Goal: Transaction & Acquisition: Purchase product/service

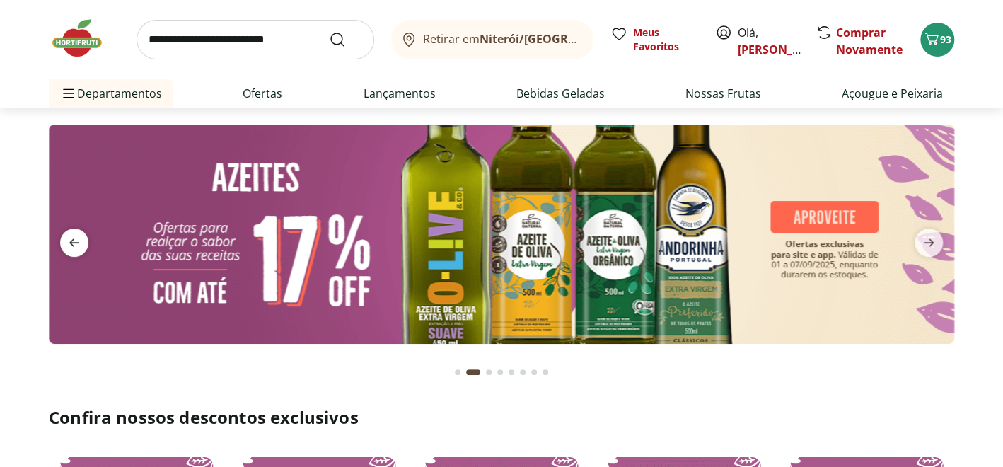
click at [78, 238] on icon "previous" at bounding box center [74, 242] width 17 height 17
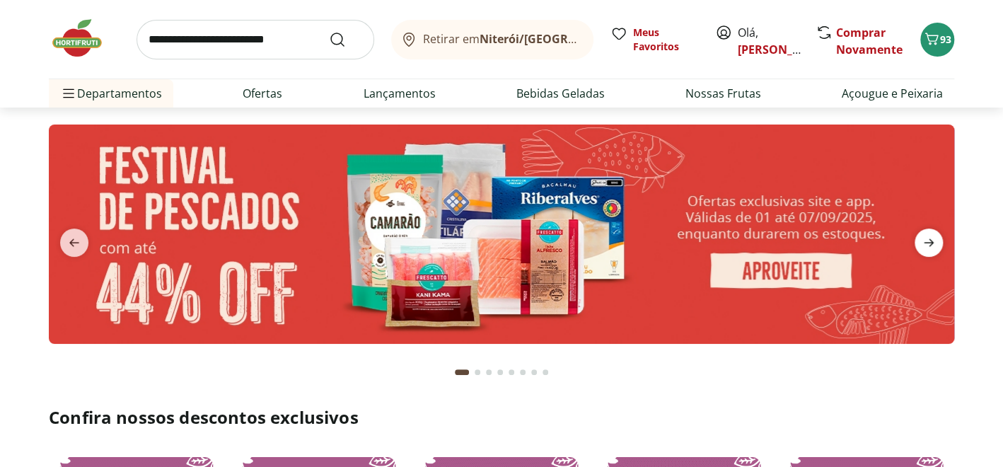
click at [930, 242] on icon "next" at bounding box center [929, 243] width 10 height 8
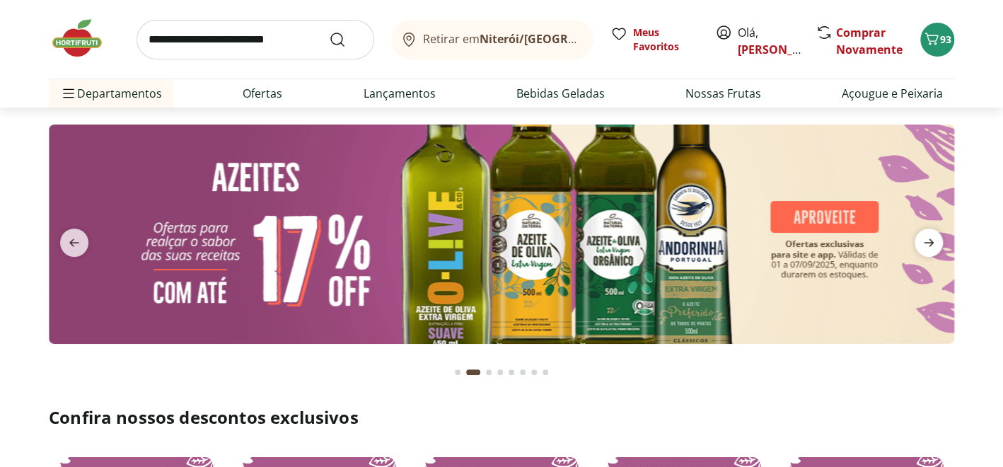
click at [930, 242] on icon "next" at bounding box center [929, 243] width 10 height 8
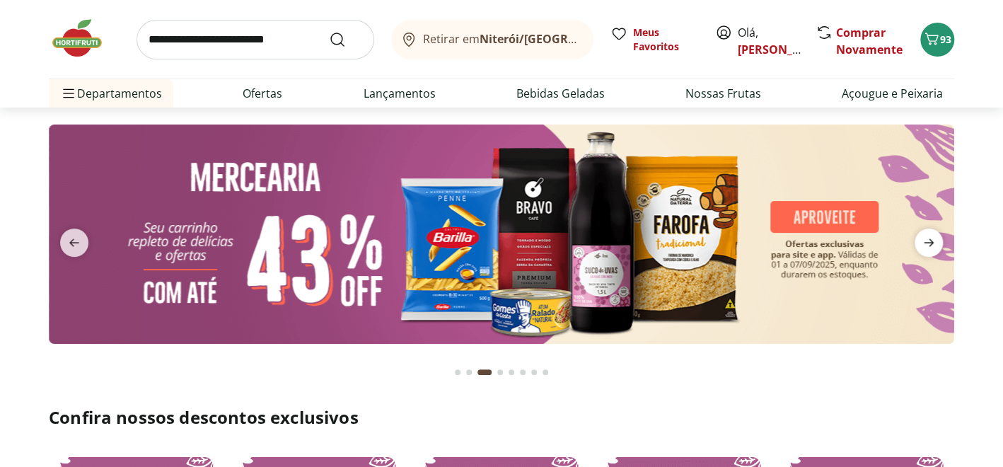
click at [930, 242] on icon "next" at bounding box center [929, 243] width 10 height 8
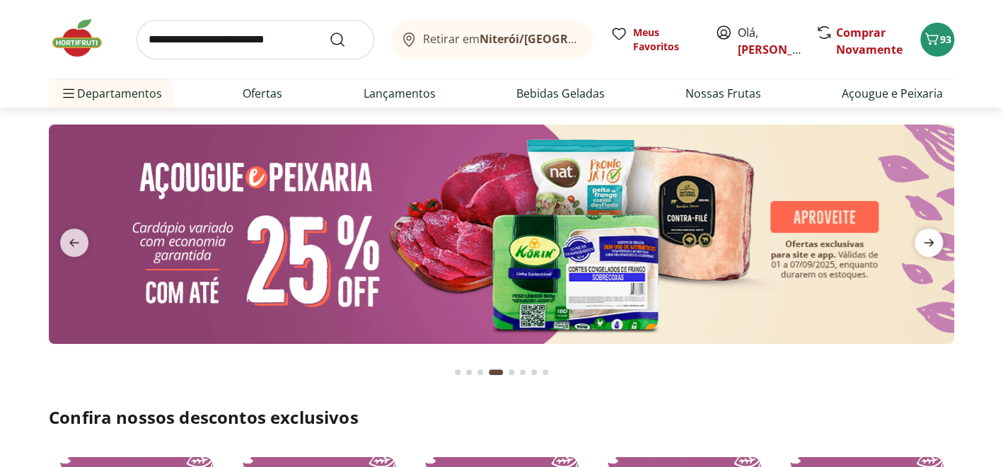
click at [930, 242] on icon "next" at bounding box center [929, 243] width 10 height 8
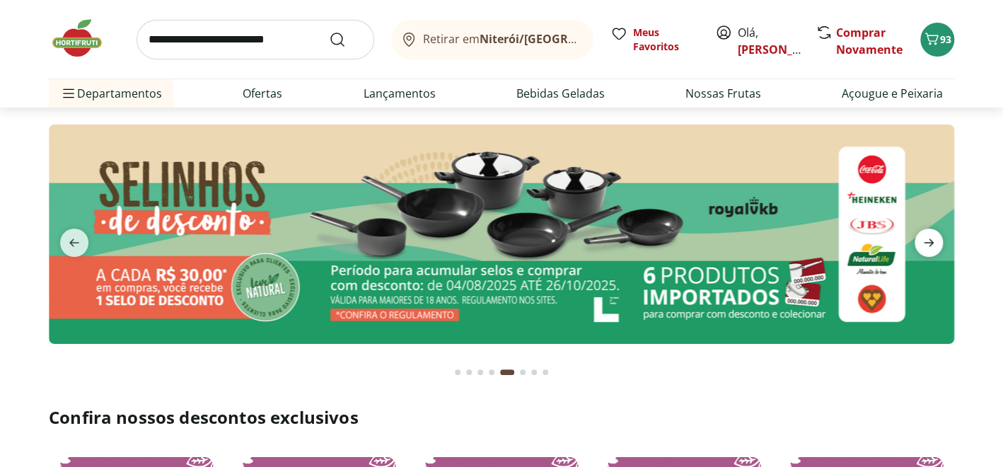
click at [930, 242] on icon "next" at bounding box center [929, 243] width 10 height 8
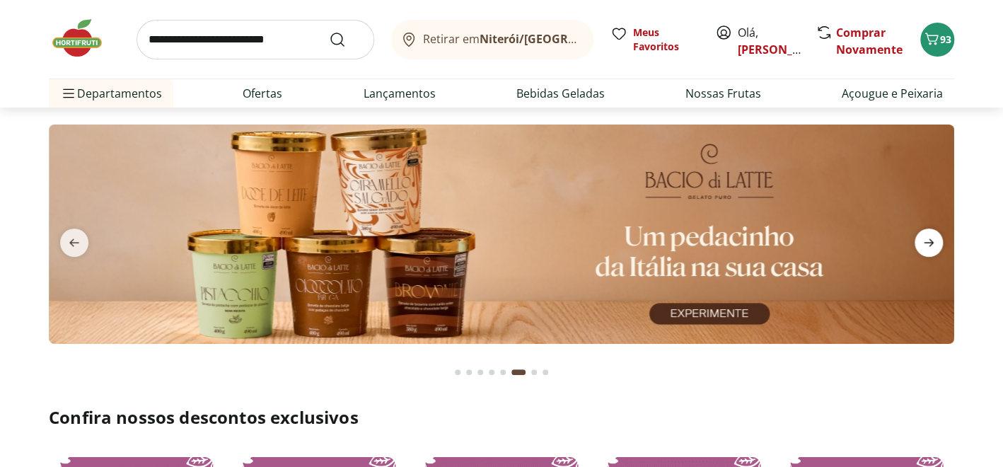
click at [930, 242] on icon "next" at bounding box center [929, 243] width 10 height 8
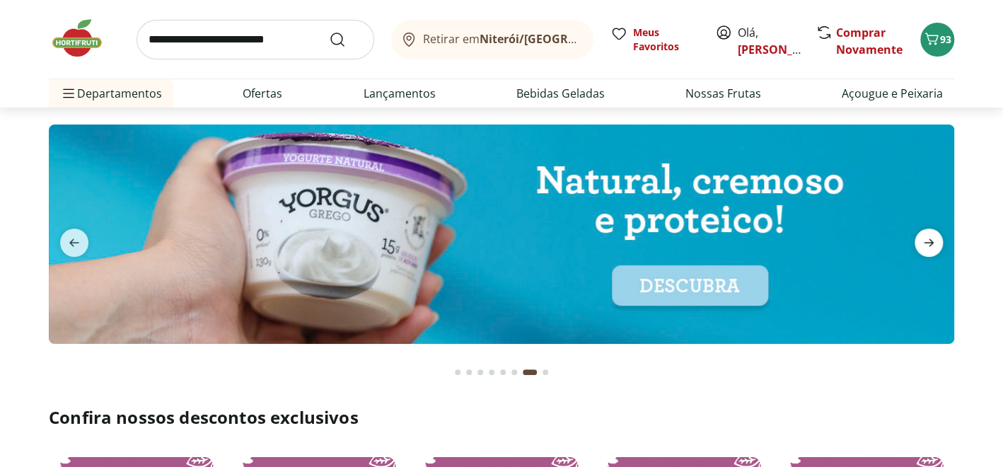
click at [930, 242] on icon "next" at bounding box center [929, 243] width 10 height 8
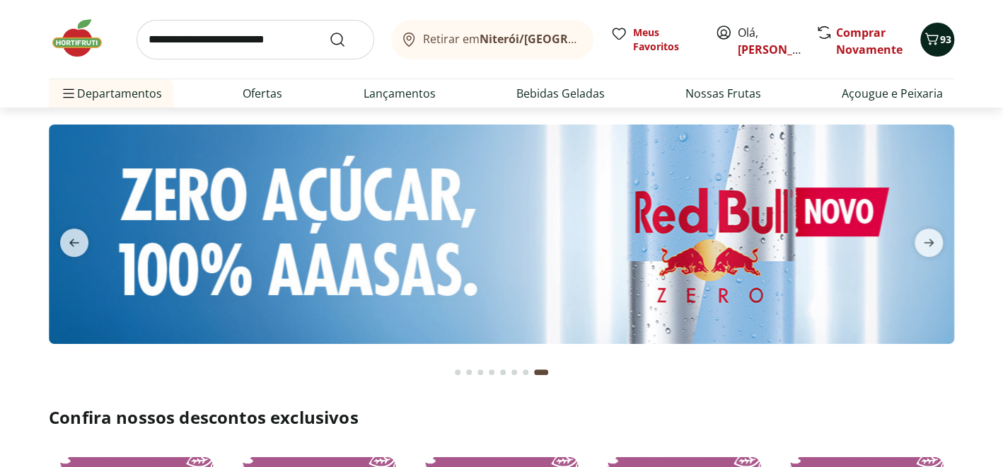
click at [928, 27] on button "93" at bounding box center [937, 40] width 34 height 34
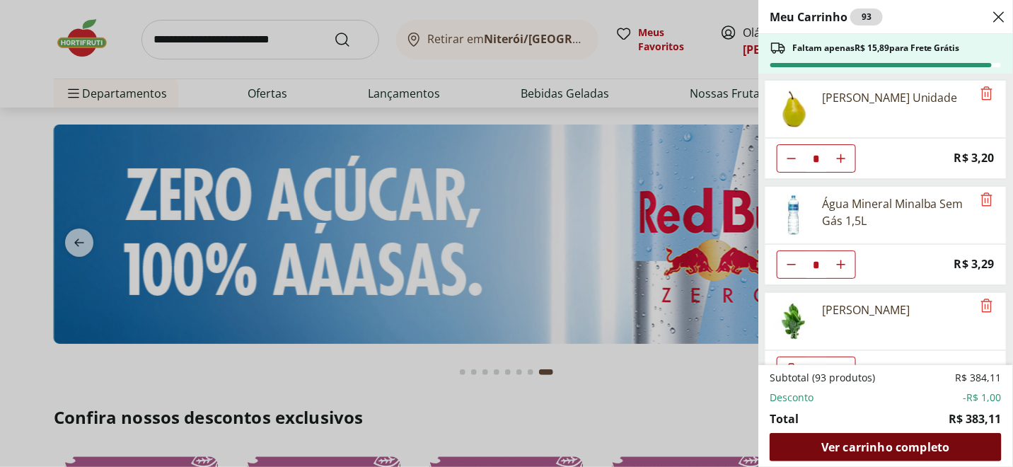
click at [867, 452] on span "Ver carrinho completo" at bounding box center [885, 446] width 128 height 11
